Goal: Navigation & Orientation: Find specific page/section

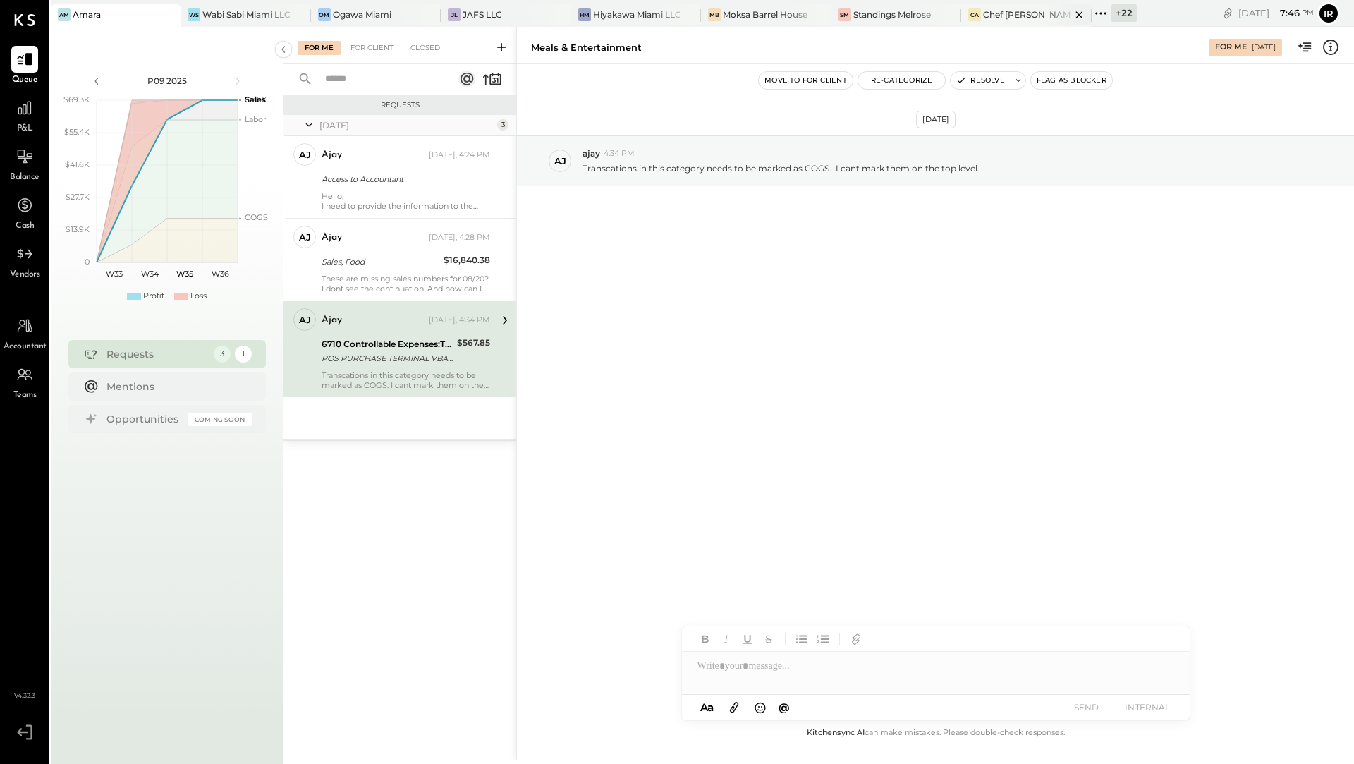
click at [973, 18] on div "CA" at bounding box center [974, 14] width 13 height 13
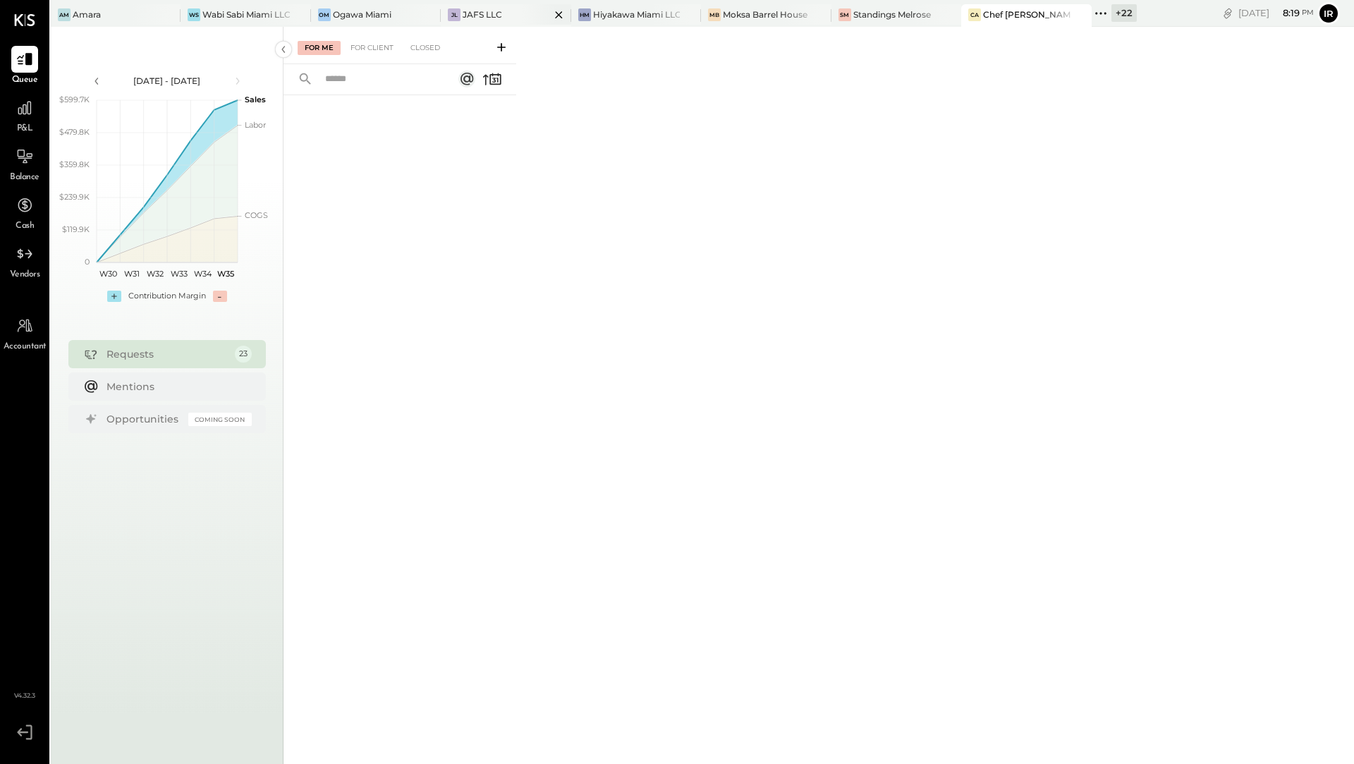
click at [467, 13] on div "JAFS LLC" at bounding box center [482, 14] width 39 height 12
